Goal: Task Accomplishment & Management: Complete application form

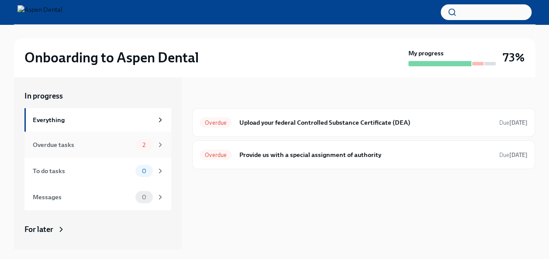
click at [124, 141] on div "Overdue tasks" at bounding box center [82, 145] width 99 height 10
click at [369, 159] on h6 "Provide us with a special assignment of authority" at bounding box center [365, 155] width 253 height 10
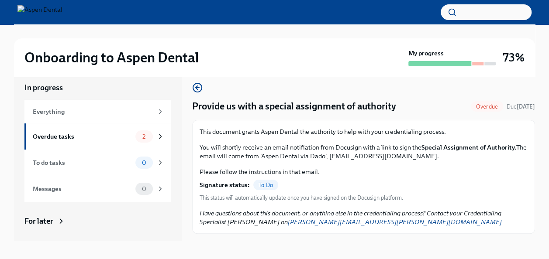
scroll to position [15, 0]
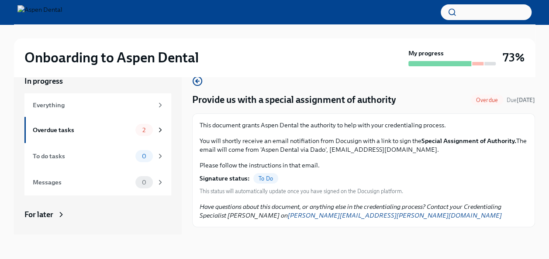
click at [268, 179] on span "To Do" at bounding box center [265, 179] width 25 height 7
click at [269, 179] on span "To Do" at bounding box center [265, 179] width 25 height 7
click at [269, 177] on span "To Do" at bounding box center [265, 179] width 25 height 7
drag, startPoint x: 269, startPoint y: 177, endPoint x: 258, endPoint y: 176, distance: 10.6
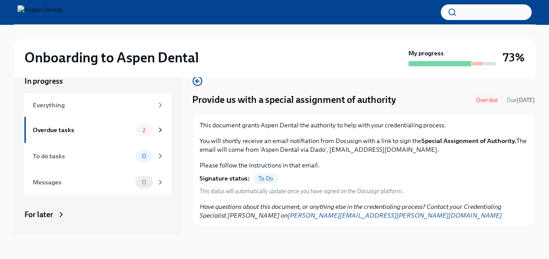
click at [258, 176] on span "To Do" at bounding box center [265, 179] width 25 height 7
click at [110, 123] on div "Overdue tasks 2" at bounding box center [97, 130] width 147 height 26
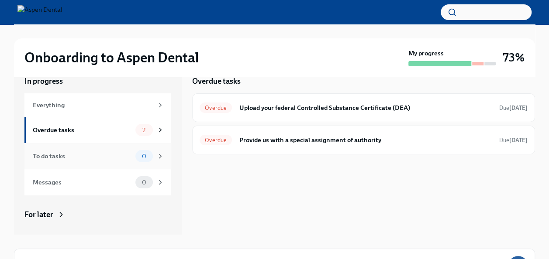
click at [119, 152] on div "To do tasks" at bounding box center [82, 157] width 99 height 10
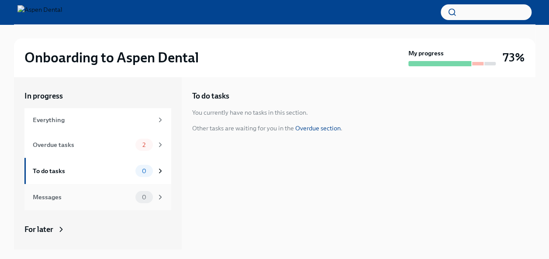
click at [106, 194] on div "Messages" at bounding box center [82, 198] width 99 height 10
click at [105, 110] on div "Everything" at bounding box center [97, 120] width 147 height 24
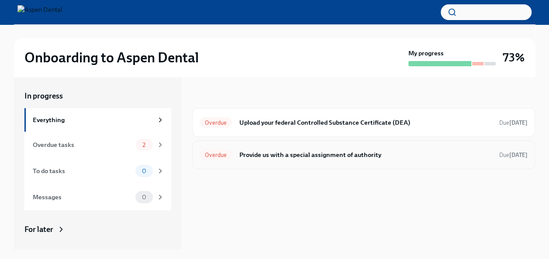
click at [340, 160] on div "Overdue Provide us with a special assignment of authority Due [DATE]" at bounding box center [364, 155] width 328 height 14
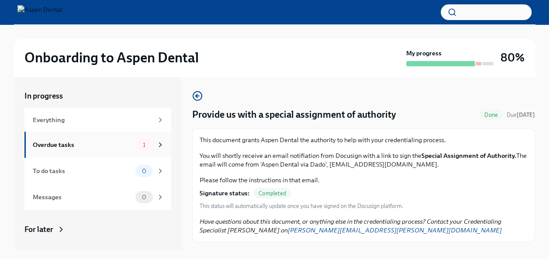
click at [115, 145] on div "Overdue tasks" at bounding box center [82, 145] width 99 height 10
